Goal: Information Seeking & Learning: Learn about a topic

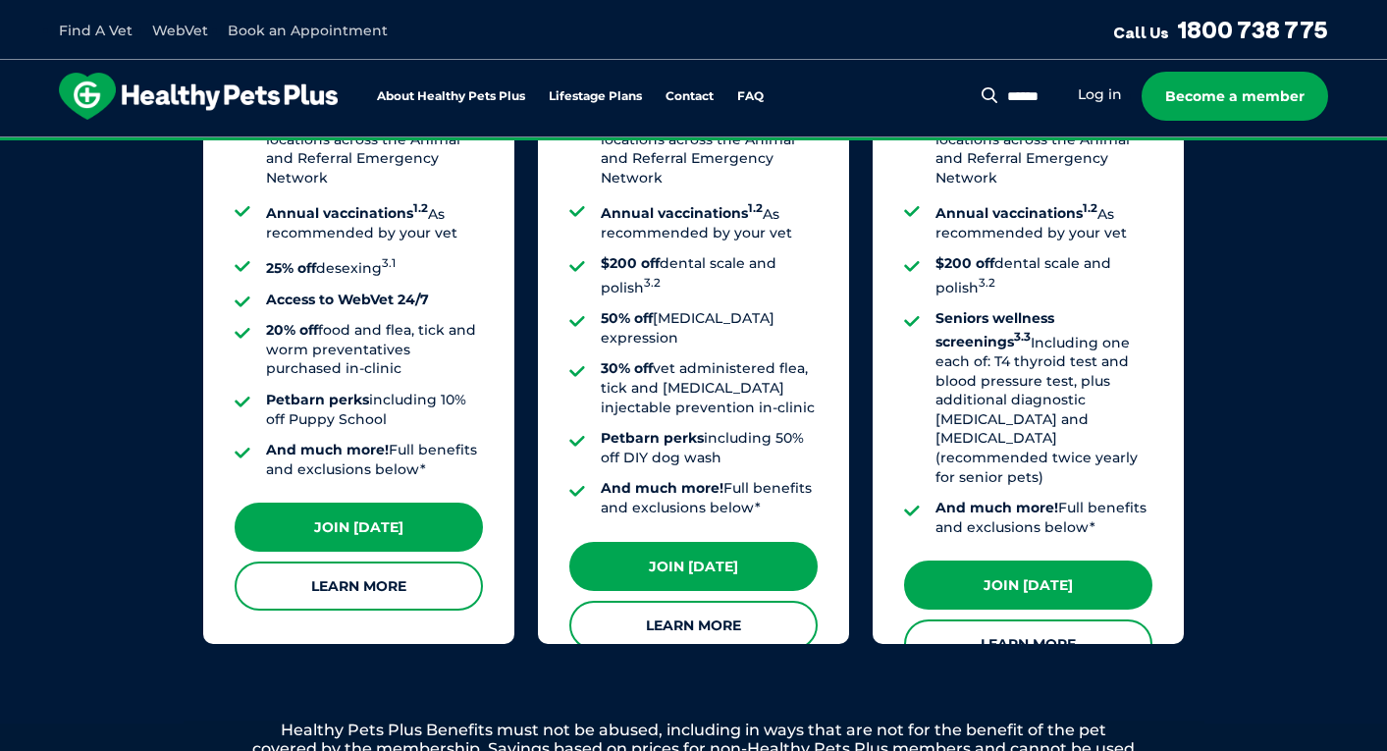
scroll to position [1774, 0]
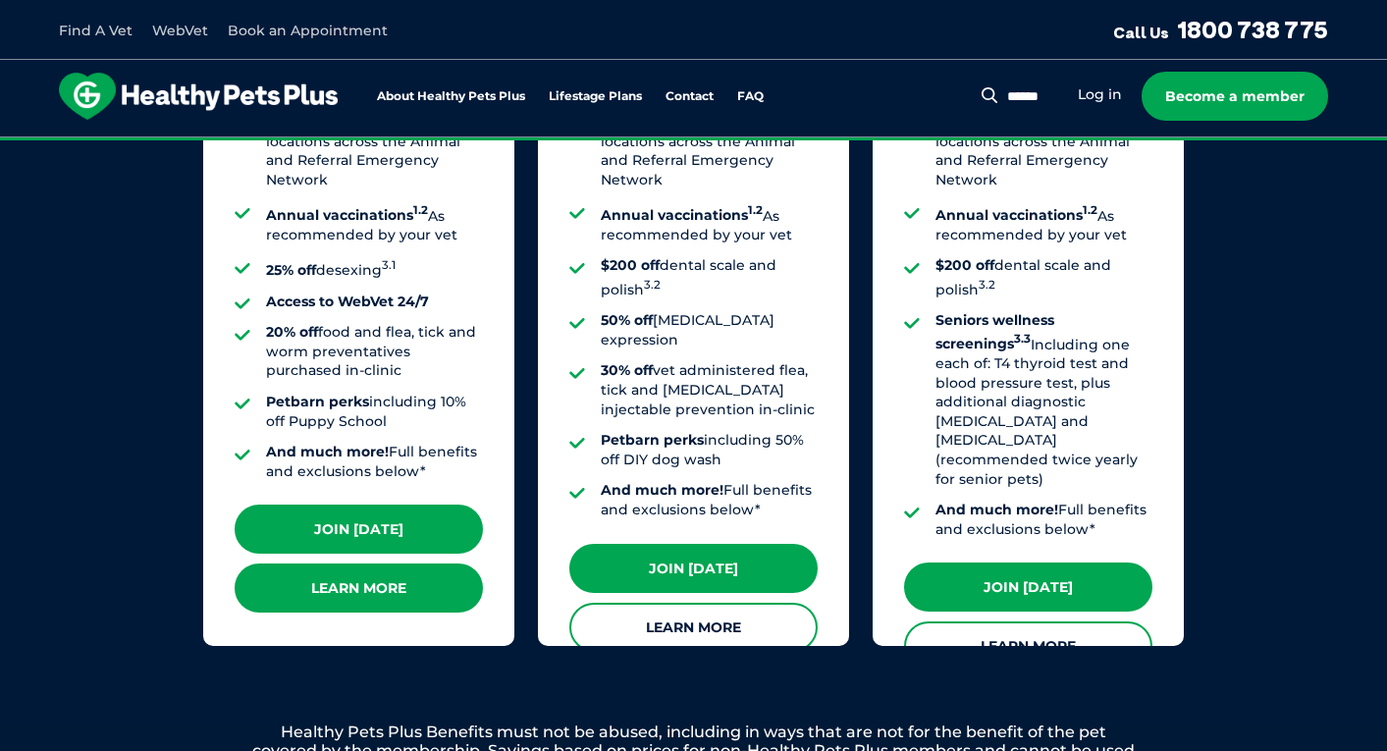
click at [429, 564] on link "Learn More" at bounding box center [359, 588] width 248 height 49
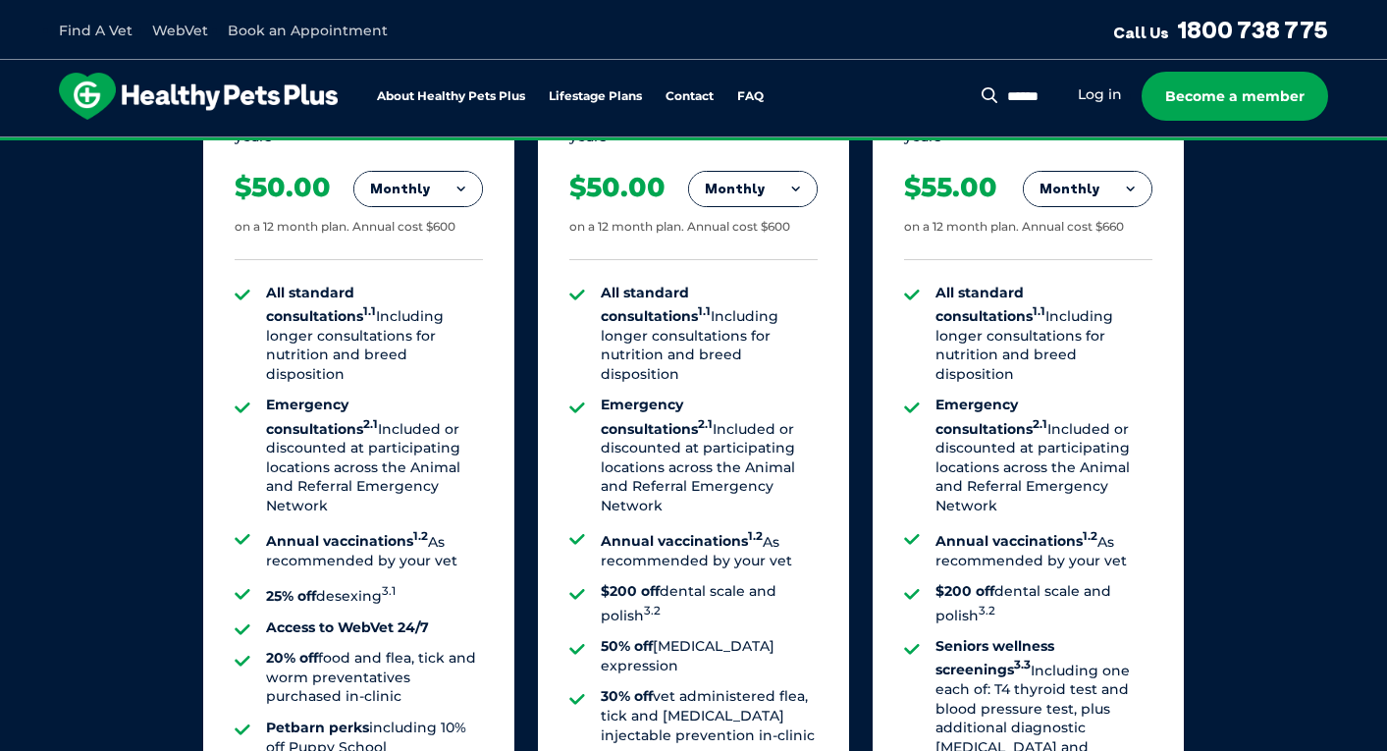
scroll to position [1448, 0]
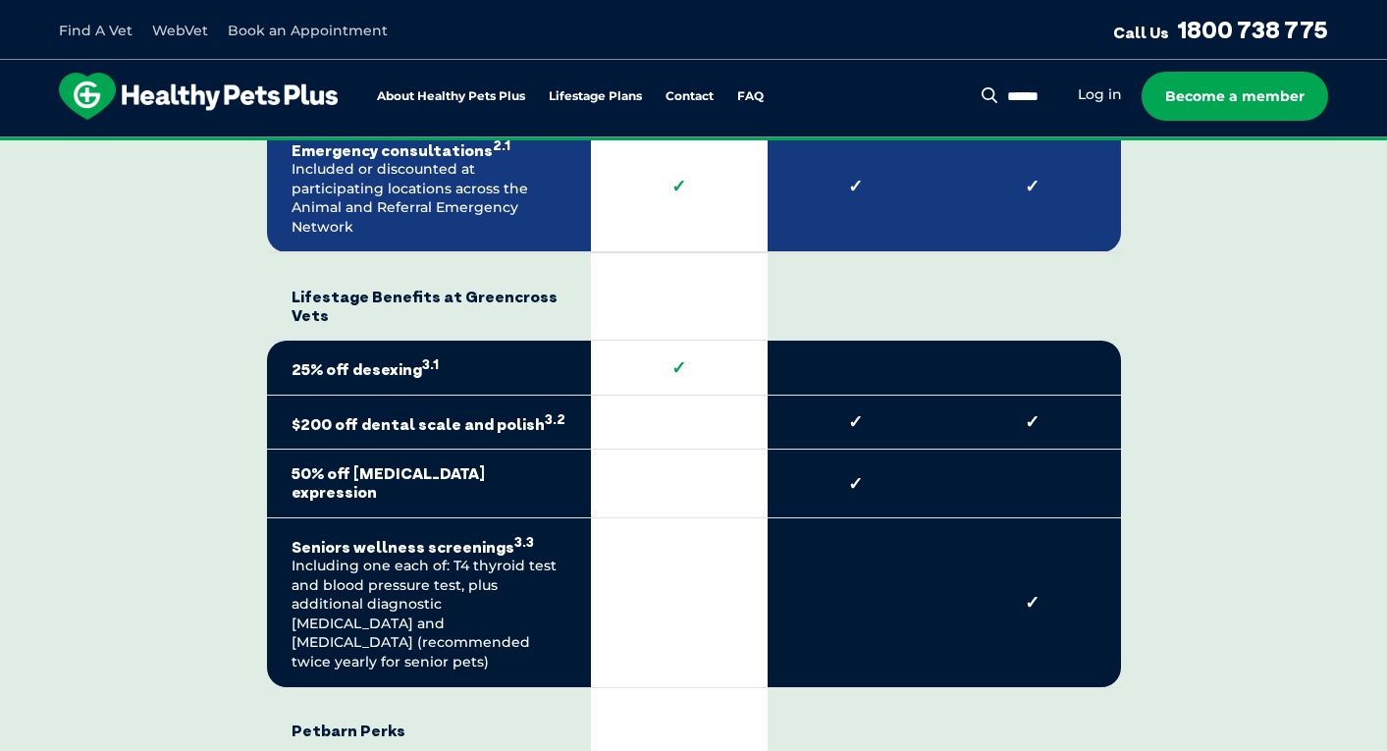
scroll to position [3918, 0]
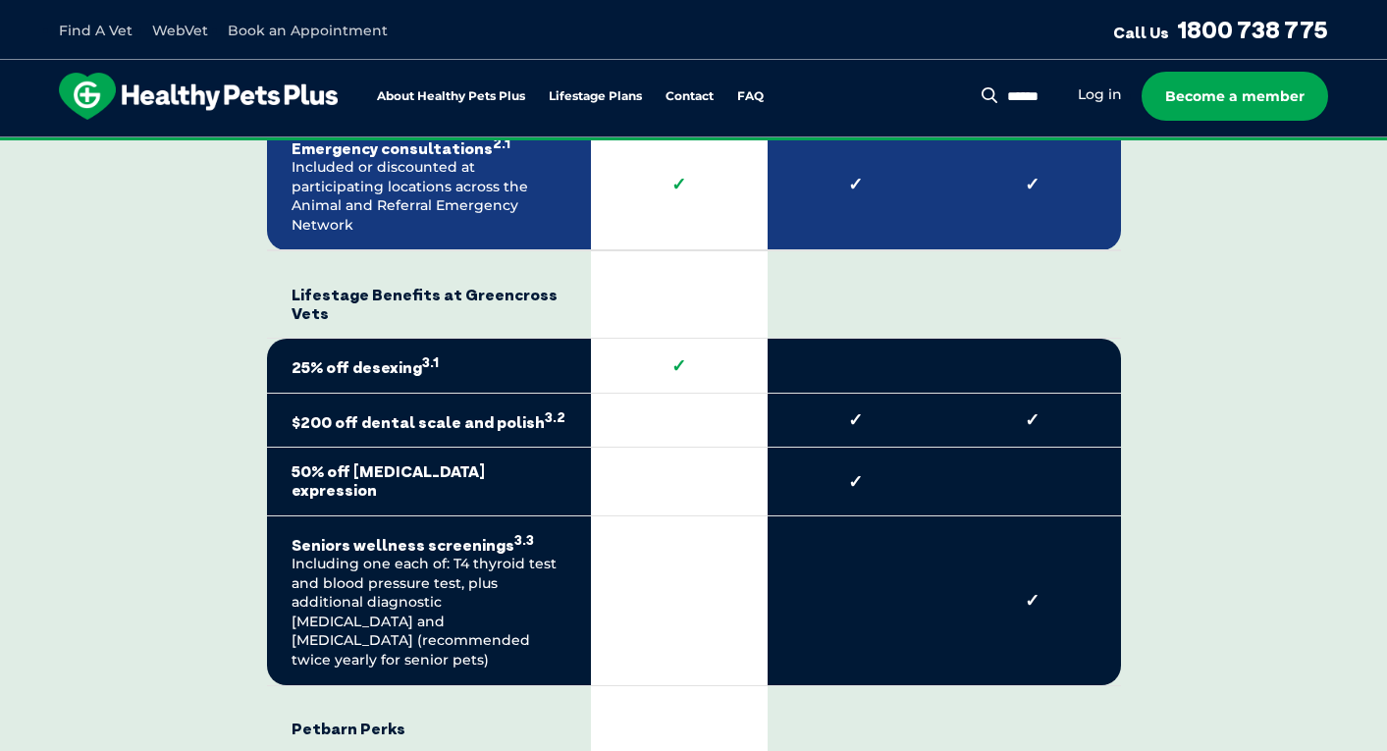
click at [814, 4] on div "Find A Vet WebVet Book an Appointment Call Us 1800 738 775" at bounding box center [693, 30] width 1387 height 60
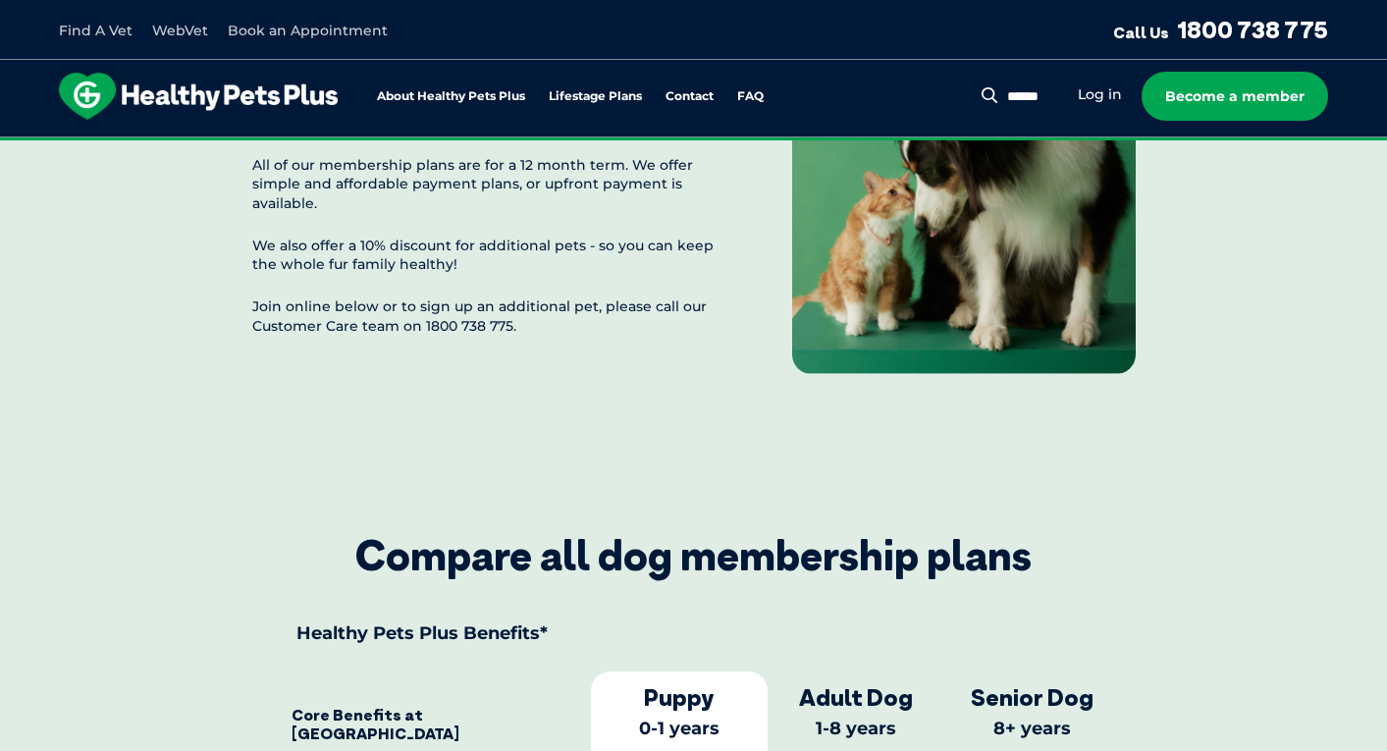
scroll to position [2369, 0]
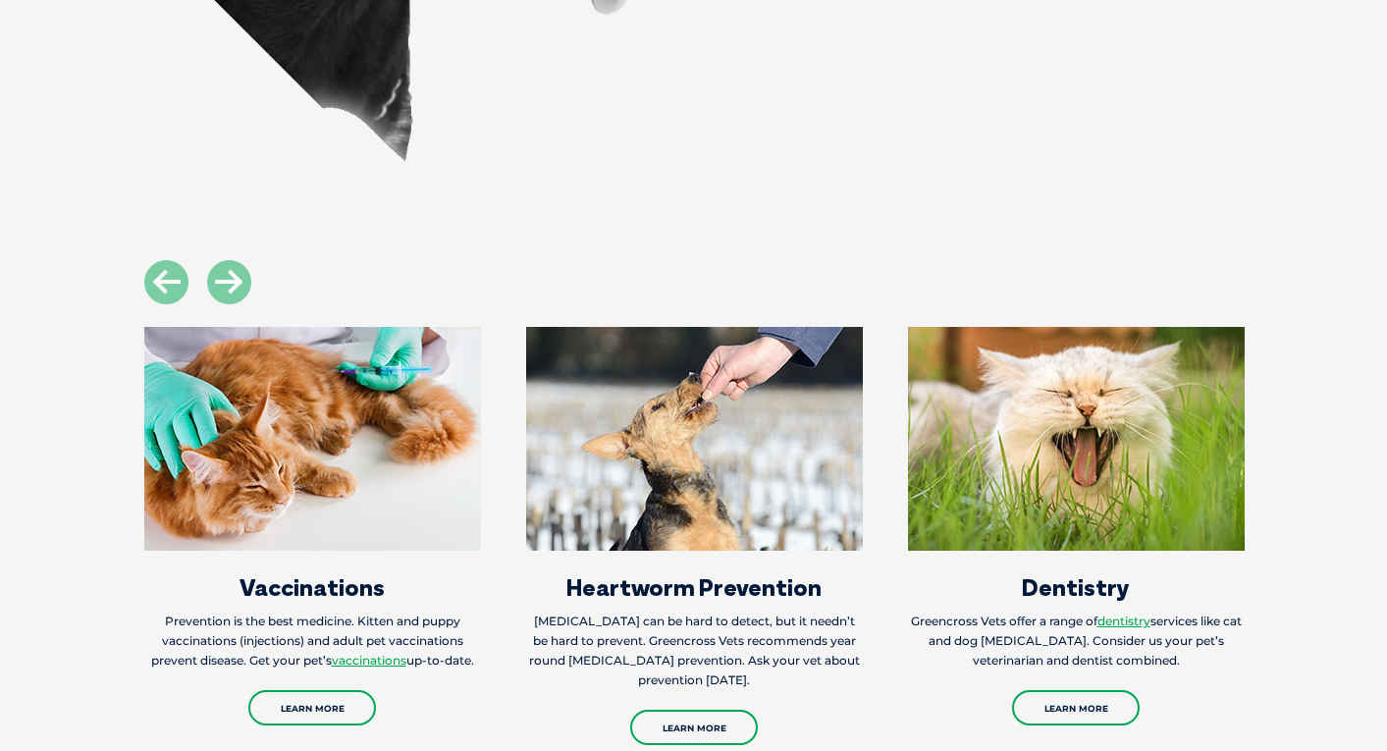
scroll to position [1937, 0]
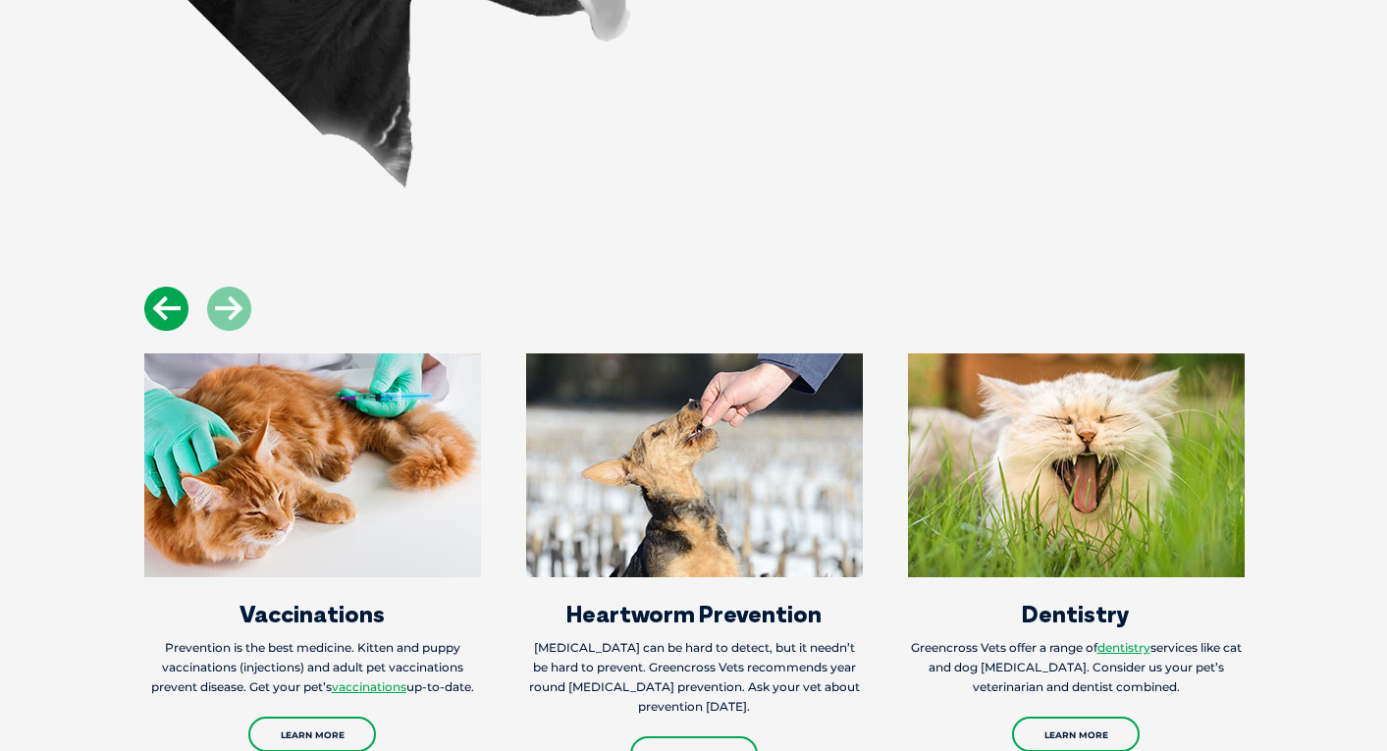
click at [147, 287] on icon at bounding box center [166, 309] width 44 height 44
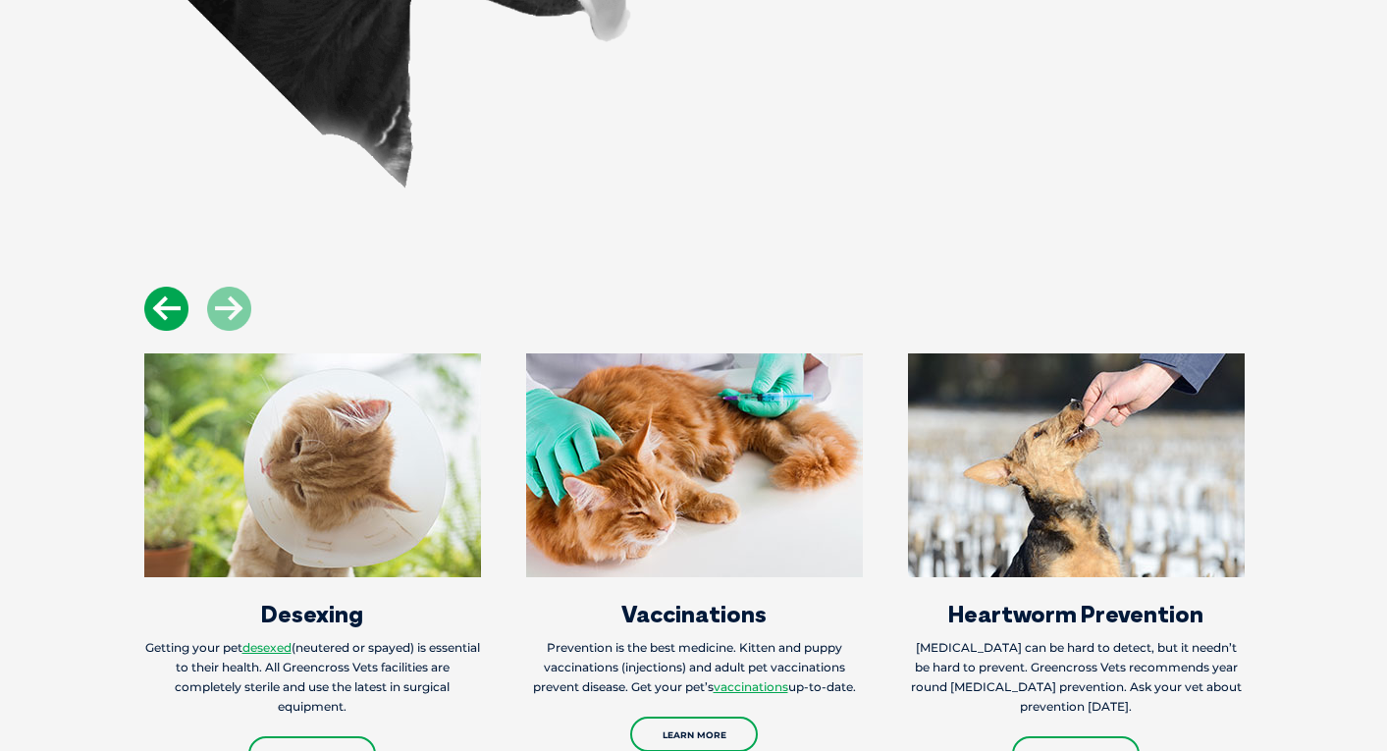
click at [176, 287] on icon at bounding box center [166, 309] width 44 height 44
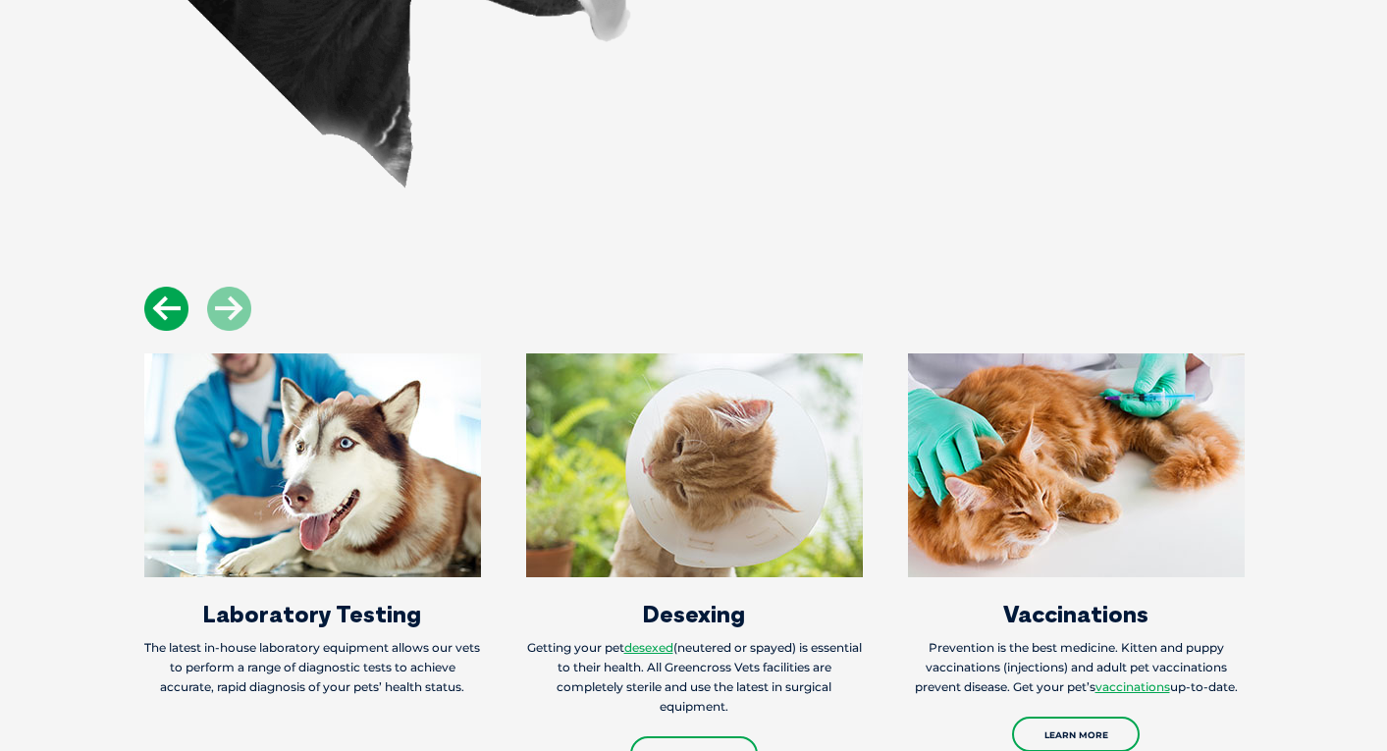
click at [176, 287] on icon at bounding box center [166, 309] width 44 height 44
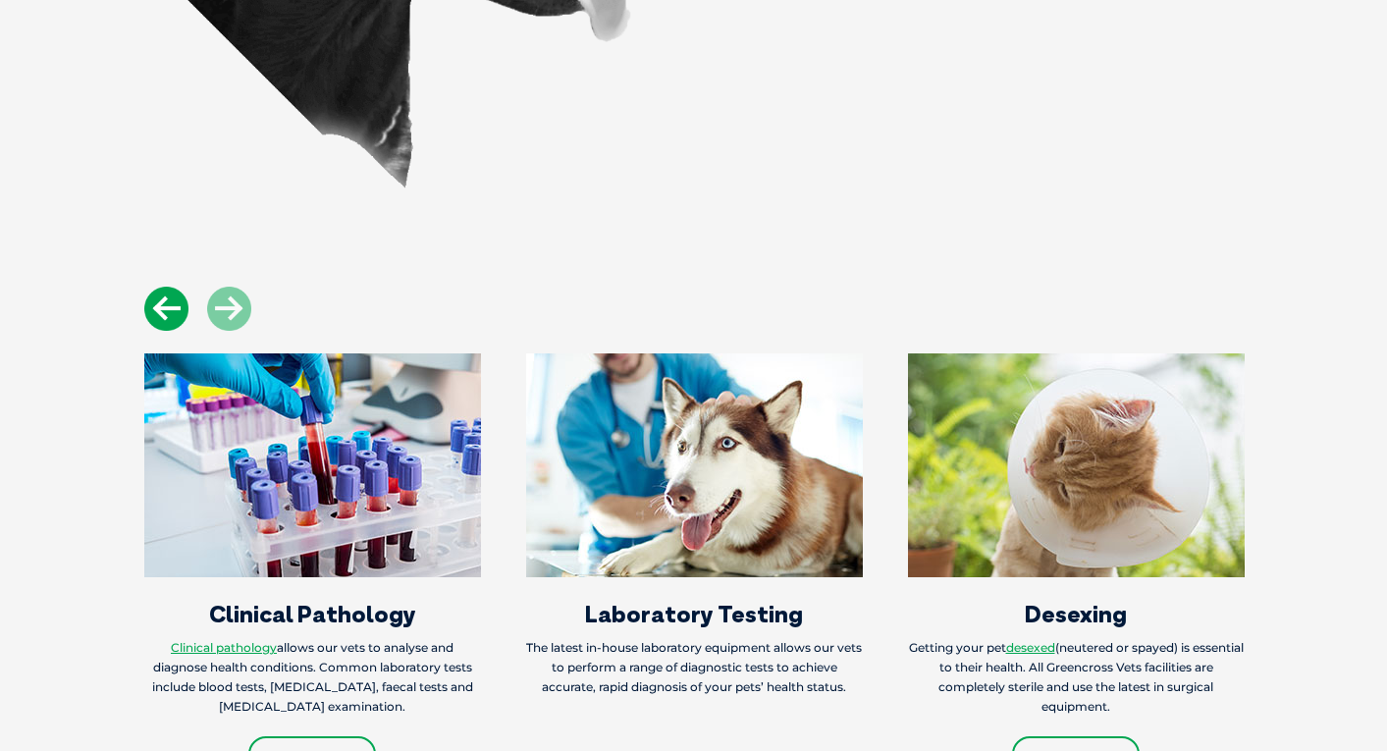
click at [176, 287] on icon at bounding box center [166, 309] width 44 height 44
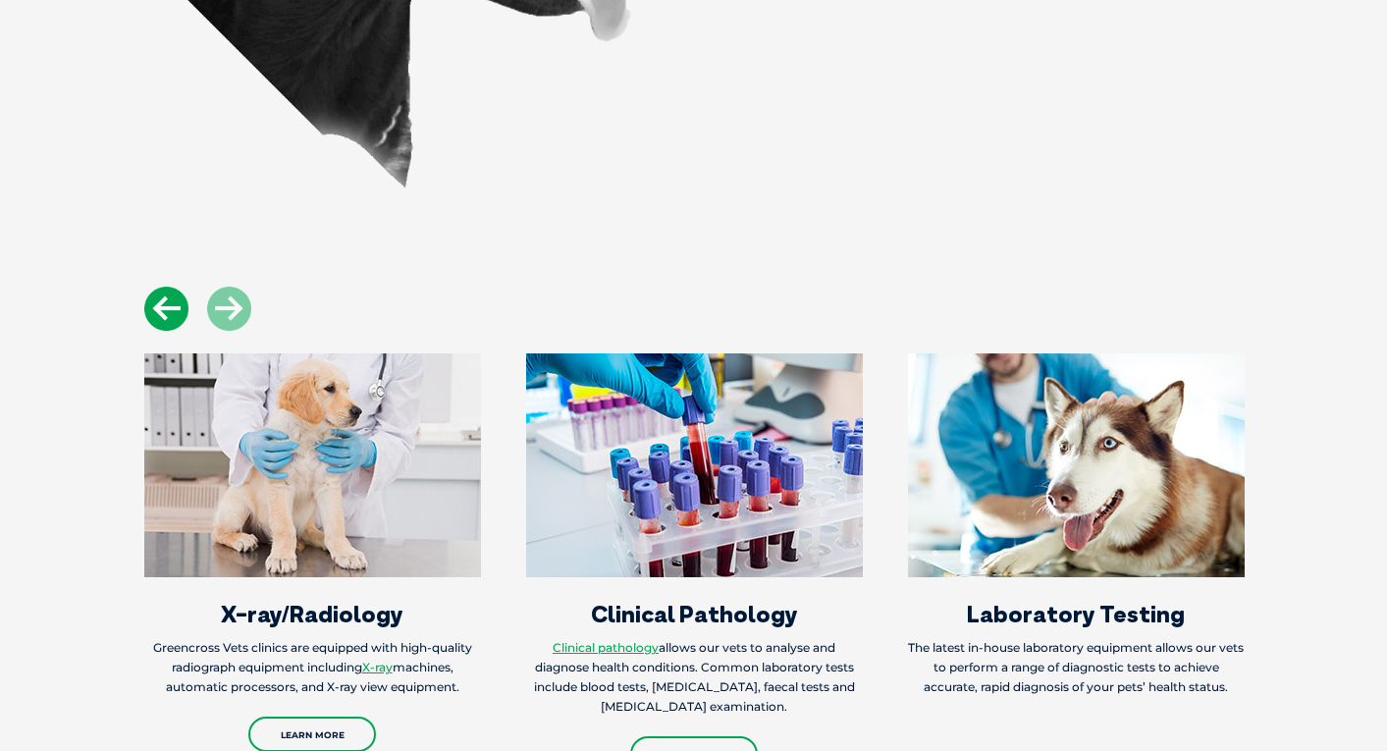
click at [176, 287] on icon at bounding box center [166, 309] width 44 height 44
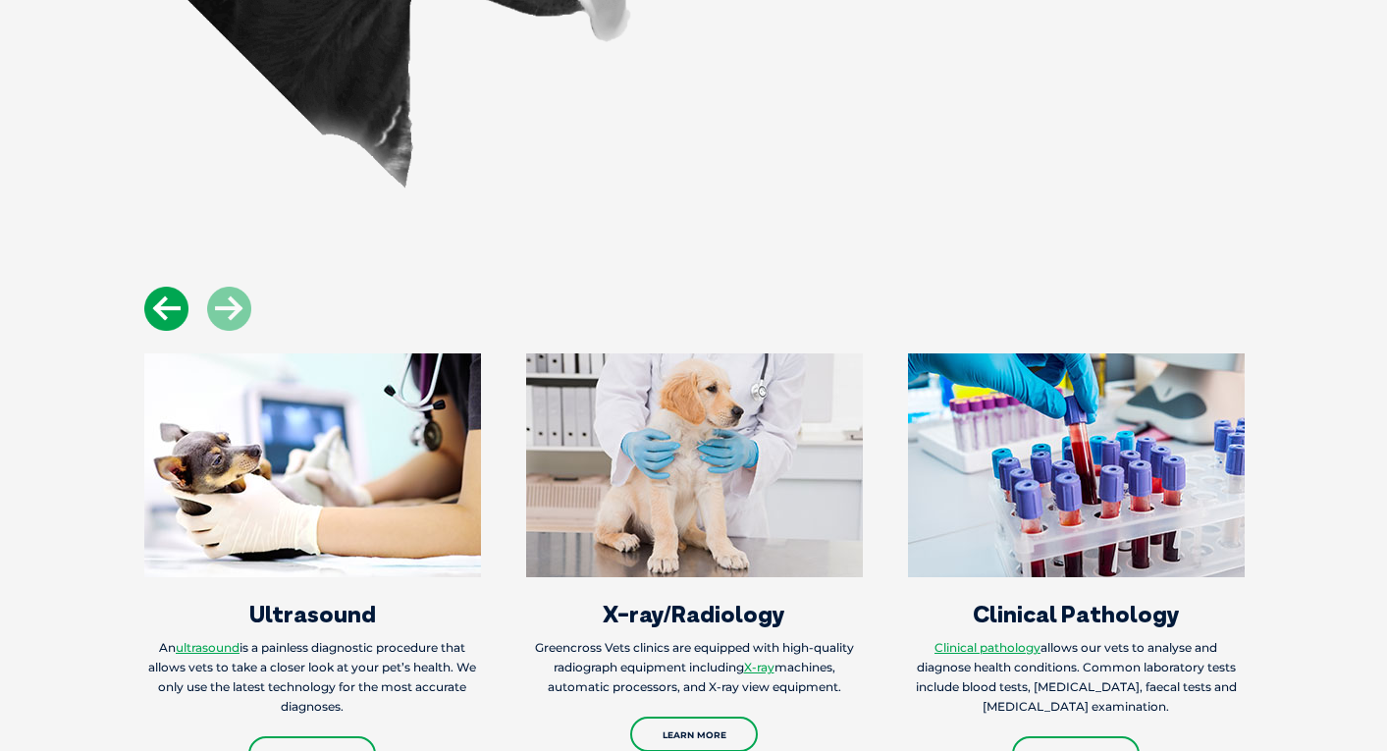
click at [177, 287] on icon at bounding box center [166, 309] width 44 height 44
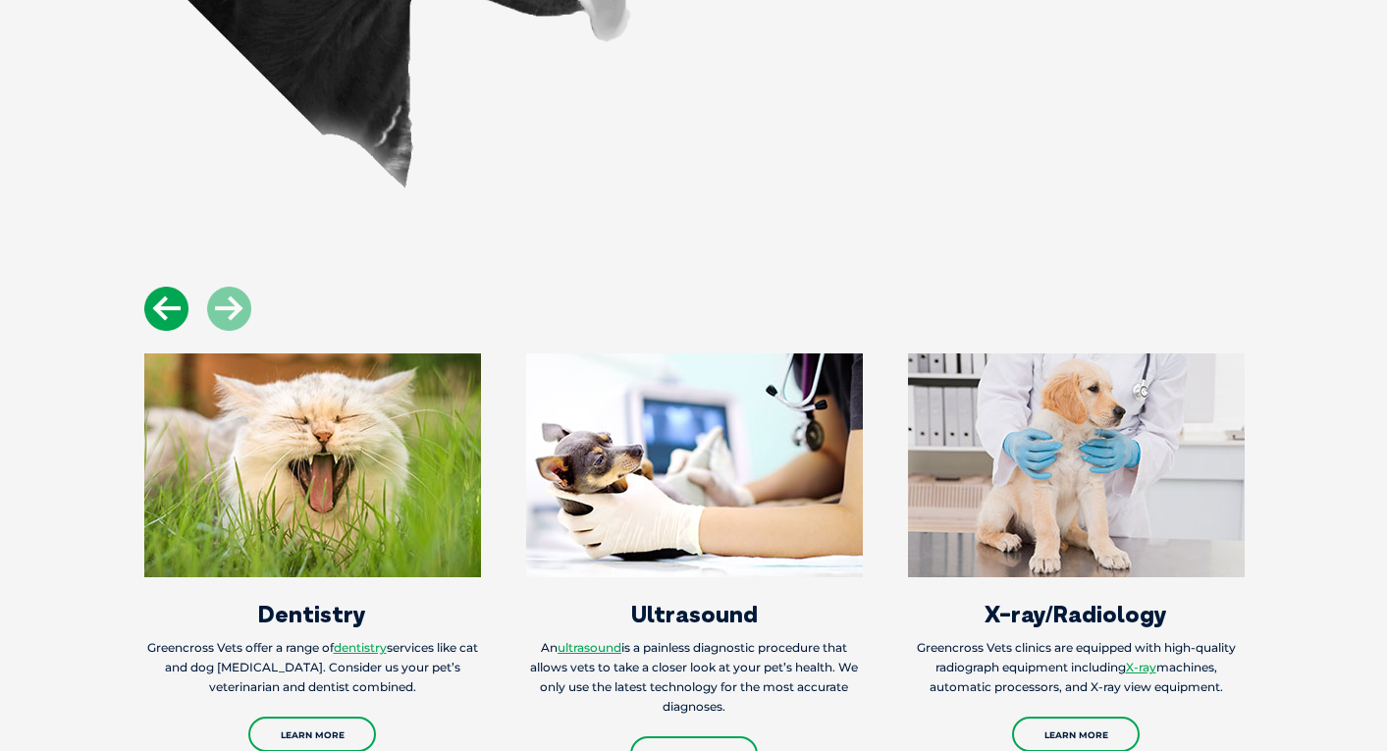
click at [177, 287] on icon at bounding box center [166, 309] width 44 height 44
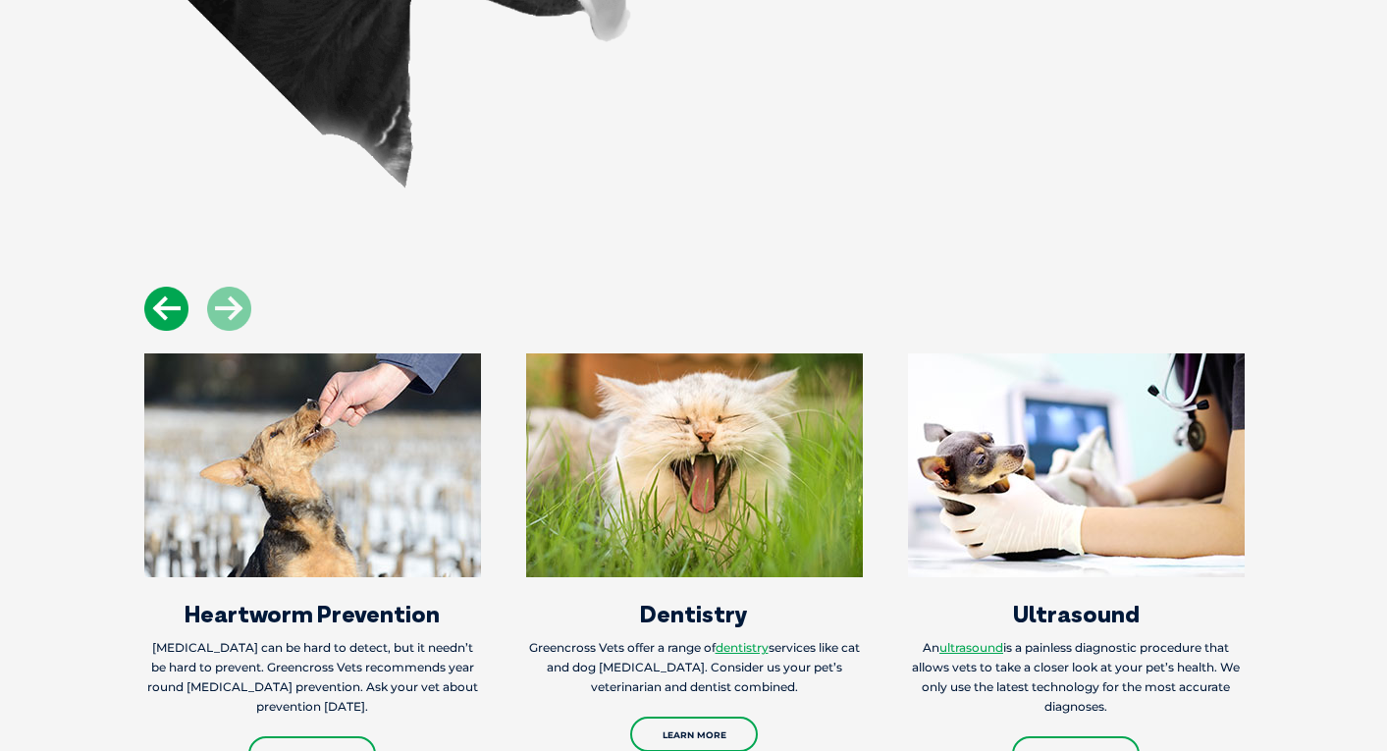
click at [177, 287] on icon at bounding box center [166, 309] width 44 height 44
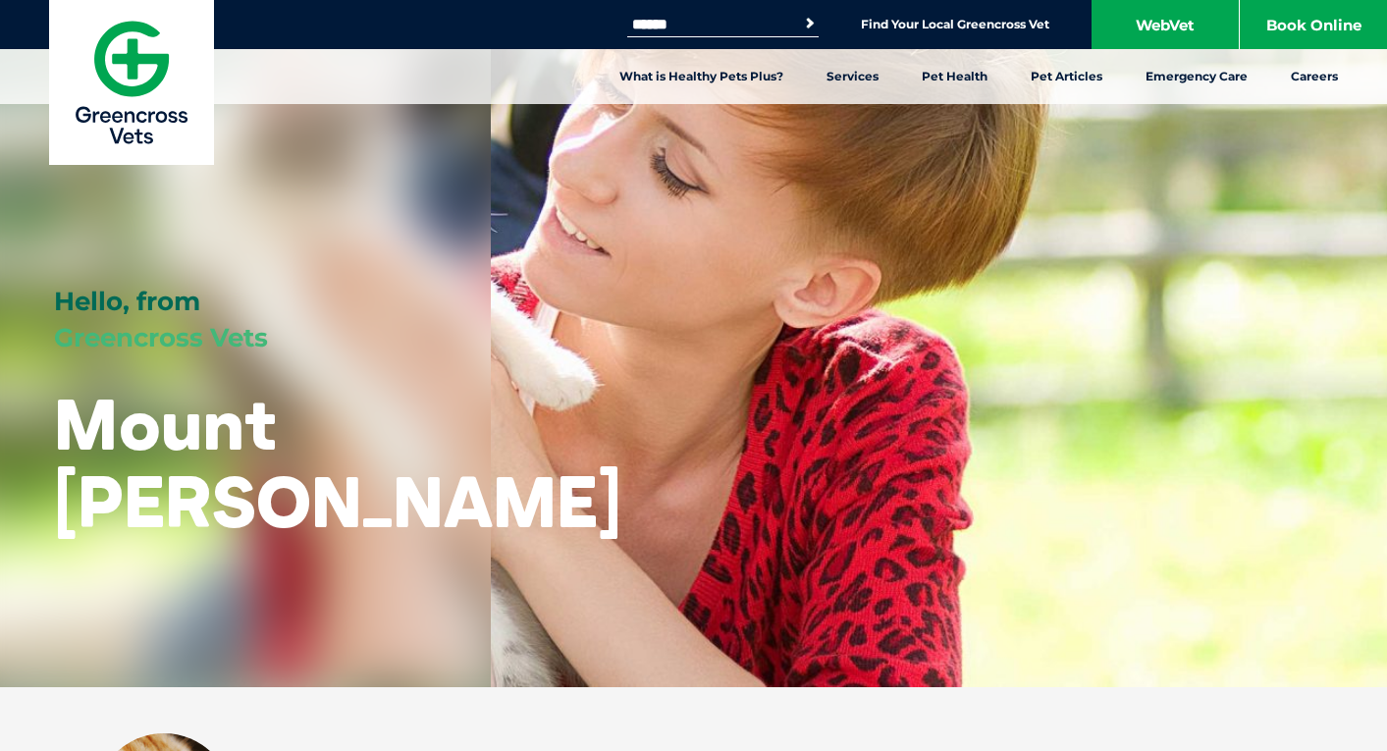
scroll to position [0, 0]
